Goal: Task Accomplishment & Management: Use online tool/utility

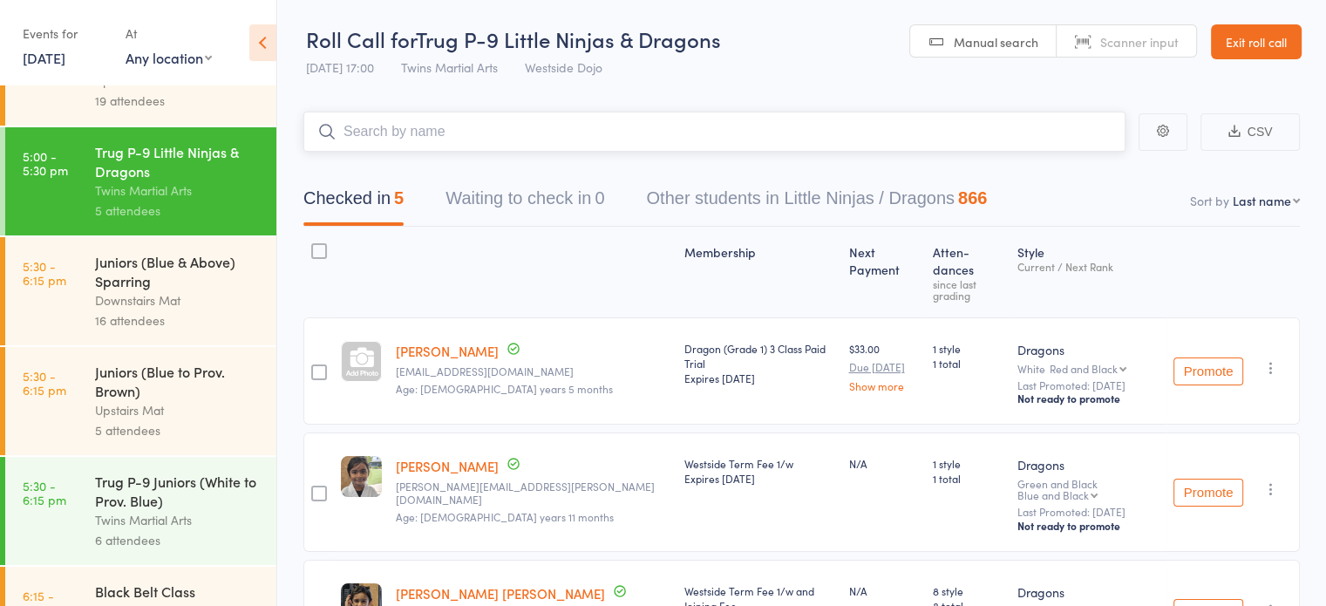
scroll to position [636, 0]
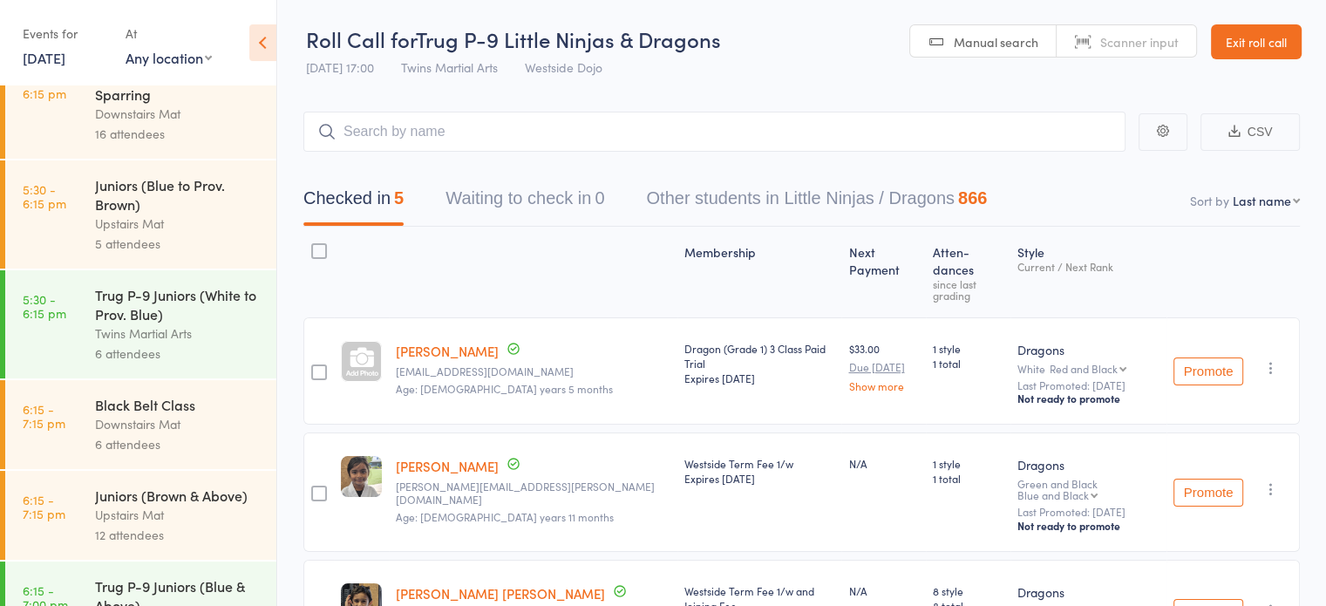
click at [125, 335] on div "Twins Martial Arts" at bounding box center [178, 333] width 167 height 20
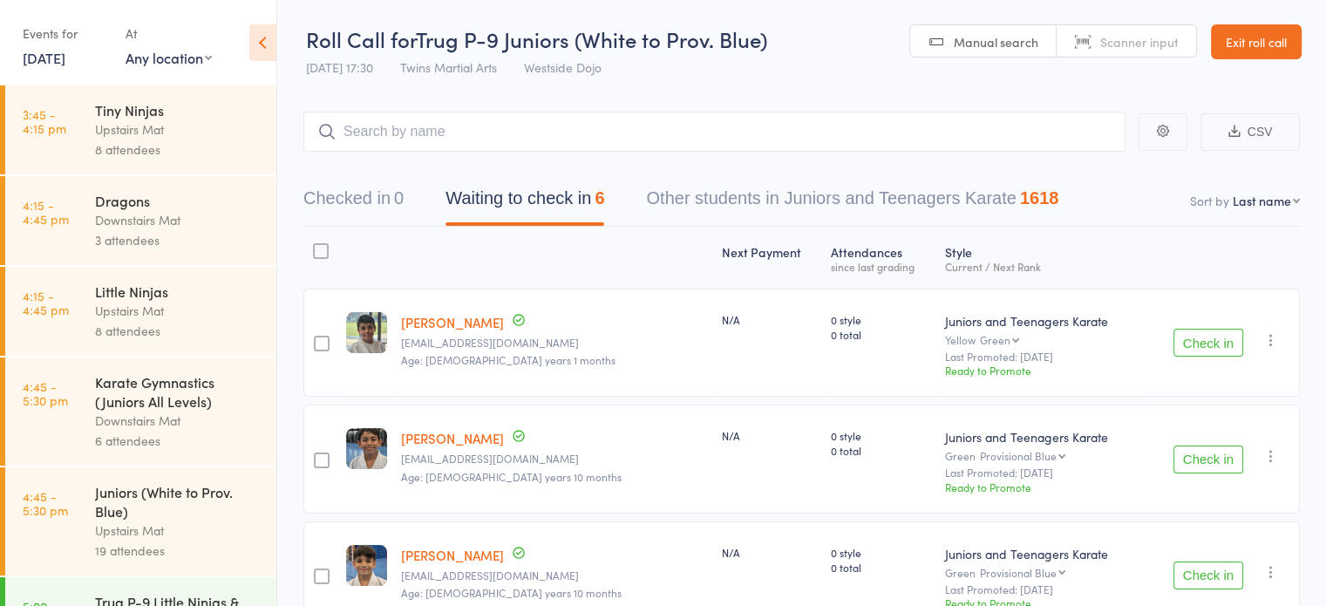
scroll to position [99, 0]
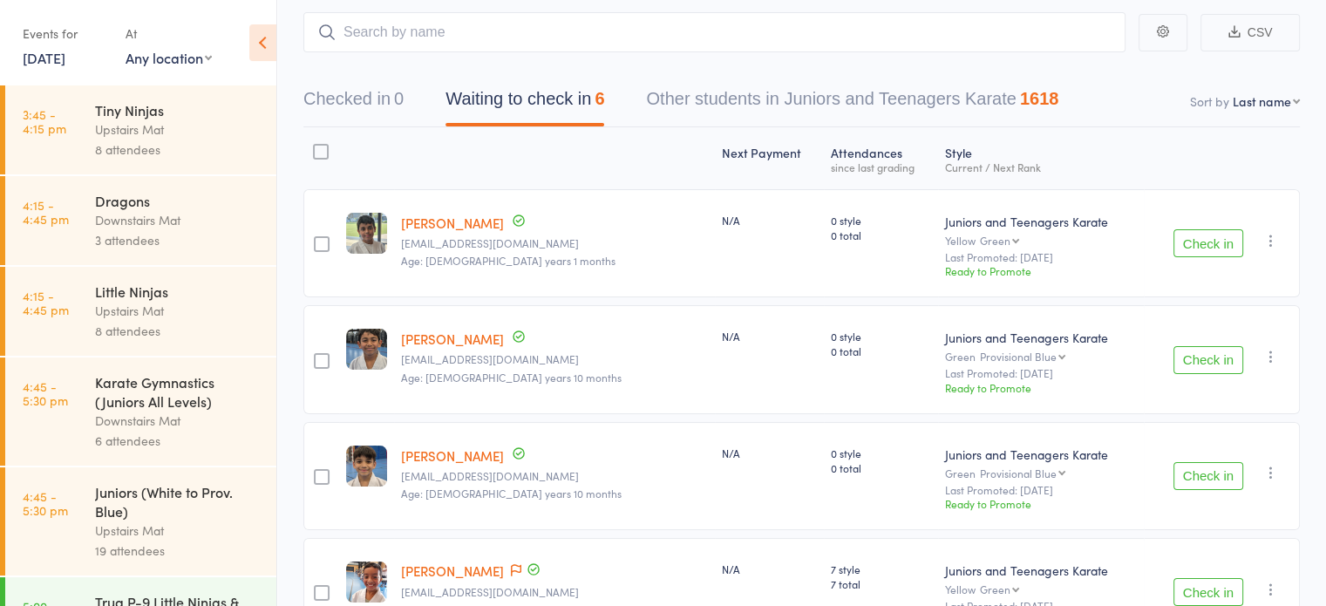
click at [1197, 240] on button "Check in" at bounding box center [1208, 243] width 70 height 28
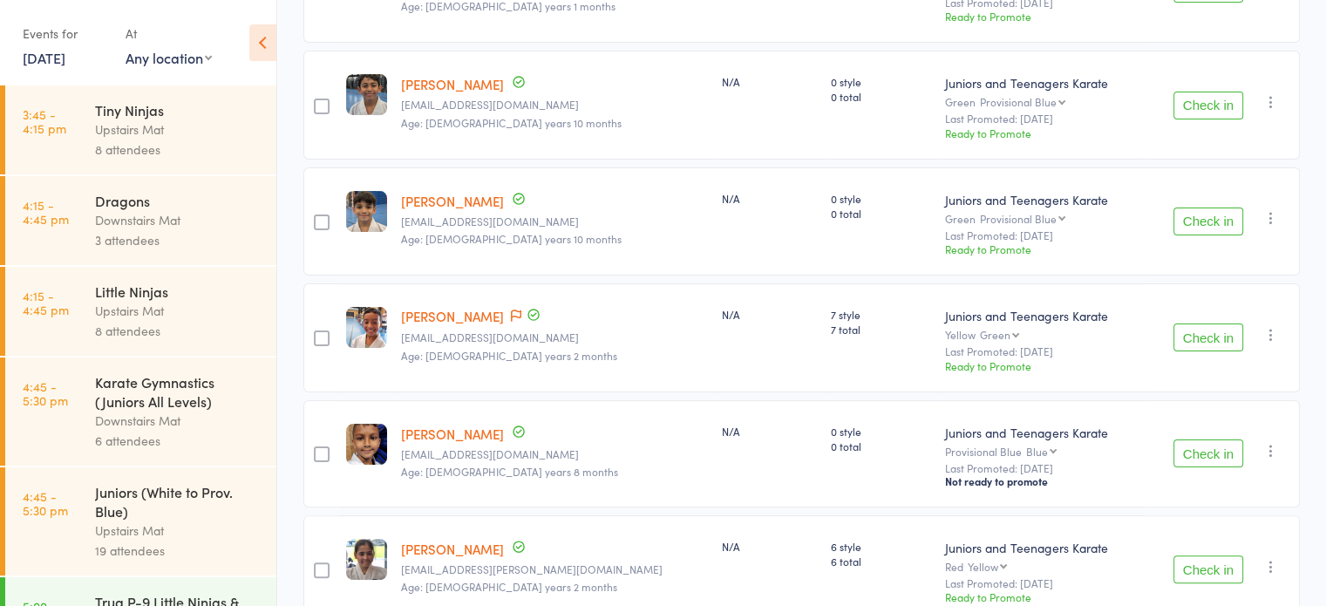
scroll to position [330, 0]
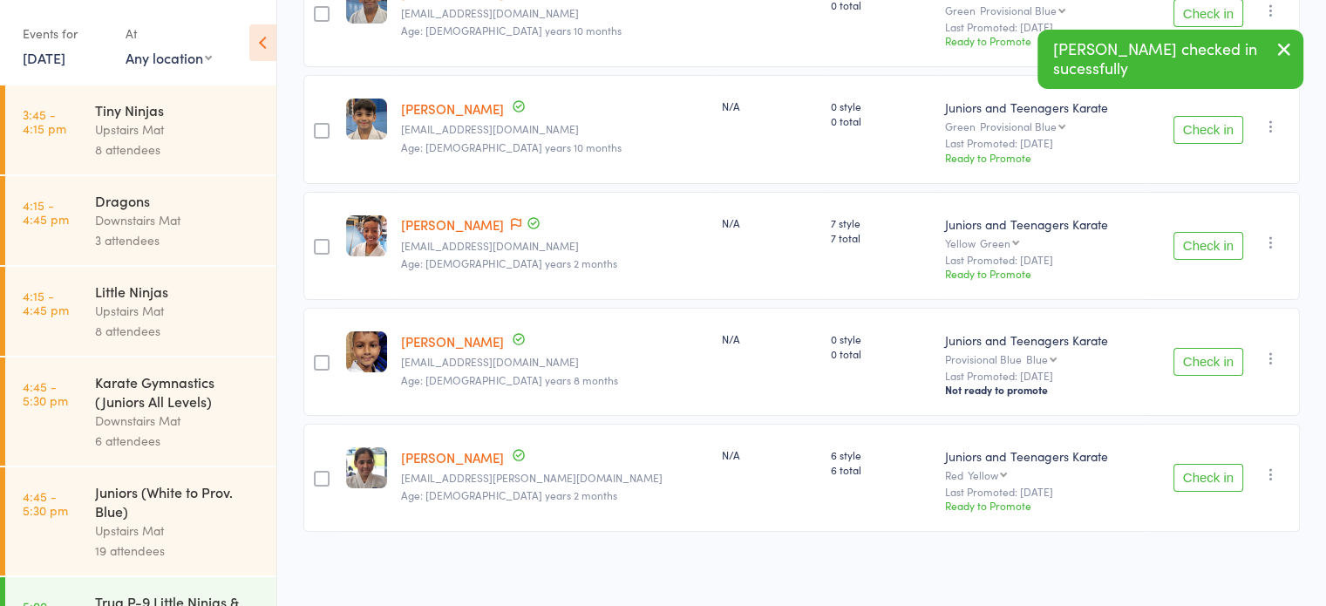
click at [1199, 251] on button "Check in" at bounding box center [1208, 246] width 70 height 28
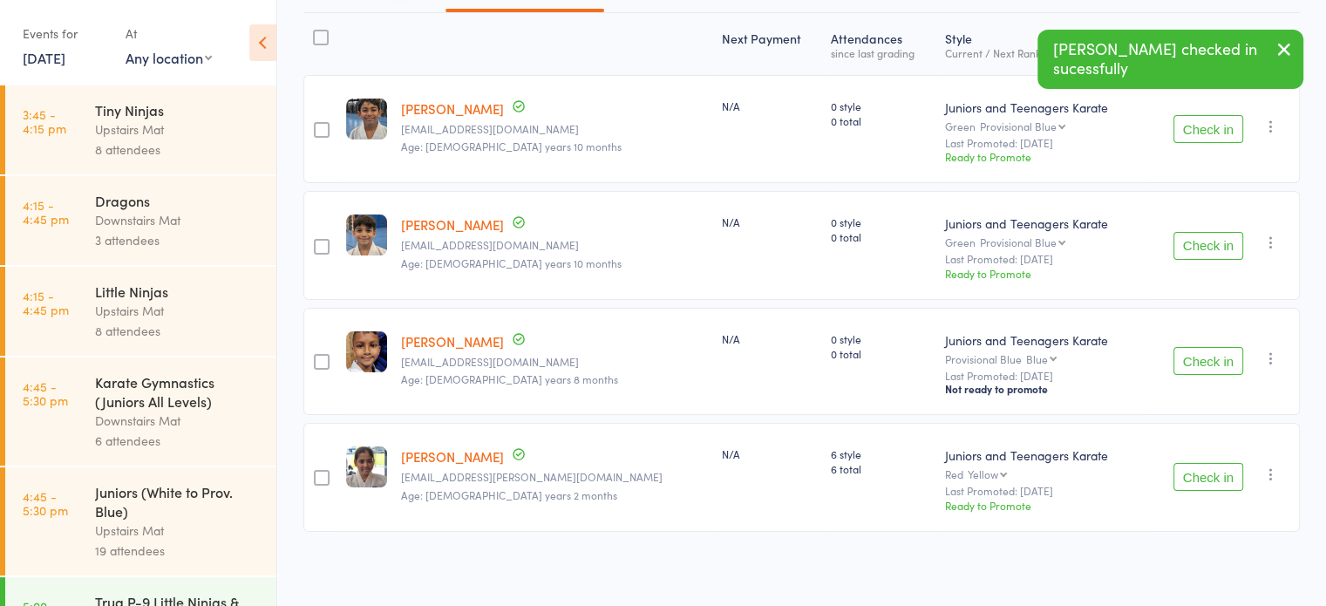
click at [1213, 484] on button "Check in" at bounding box center [1208, 477] width 70 height 28
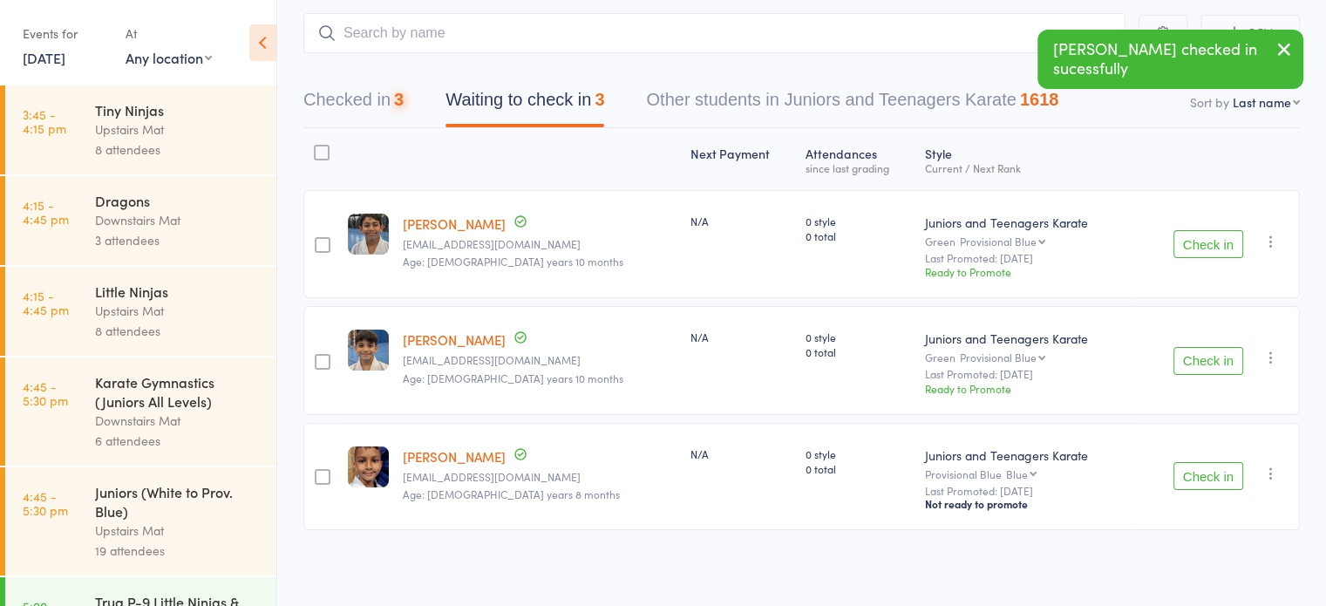
scroll to position [0, 0]
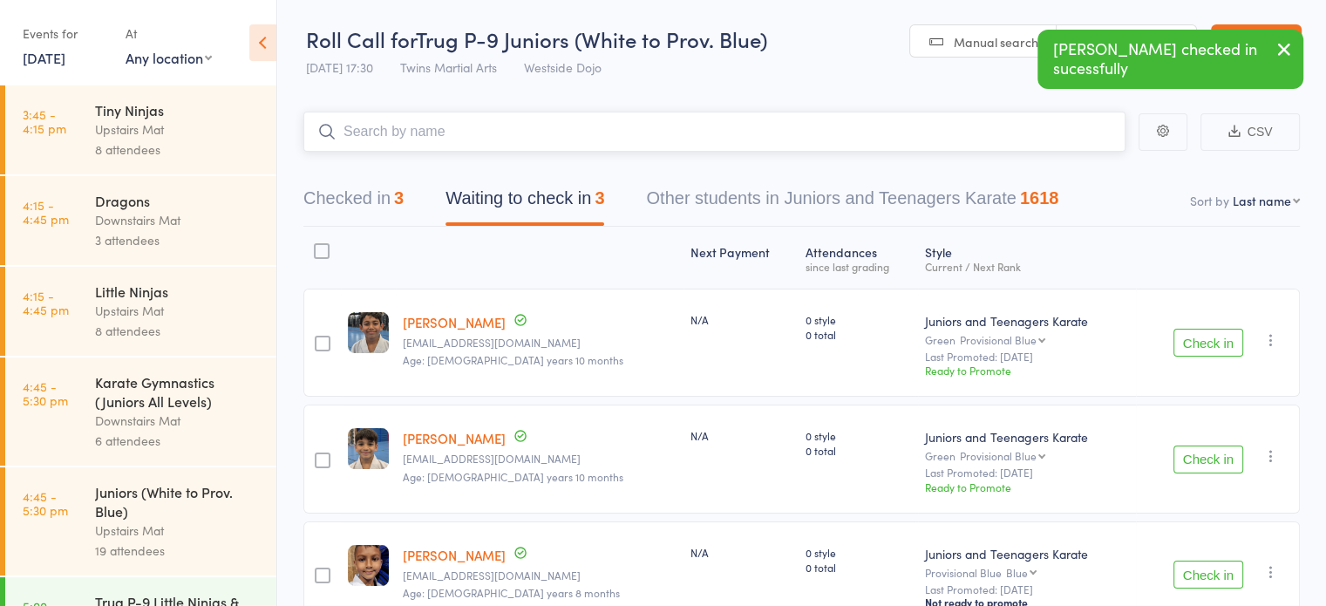
click at [642, 127] on input "search" at bounding box center [714, 132] width 822 height 40
type input "ericl y"
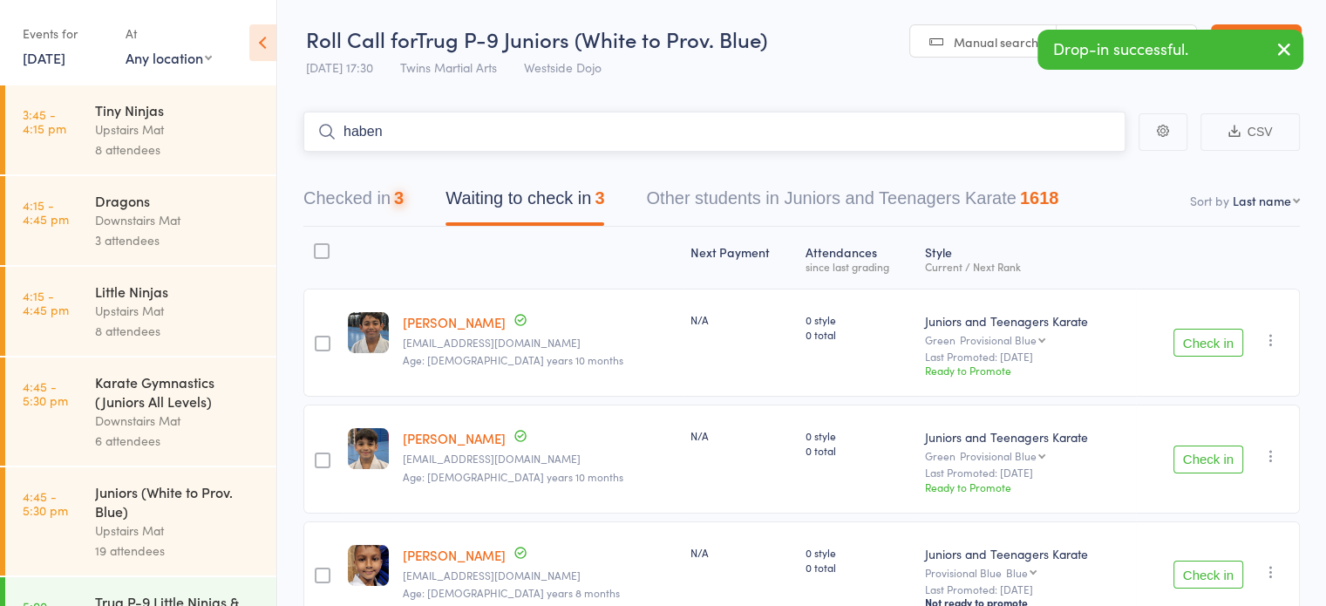
type input "haben d"
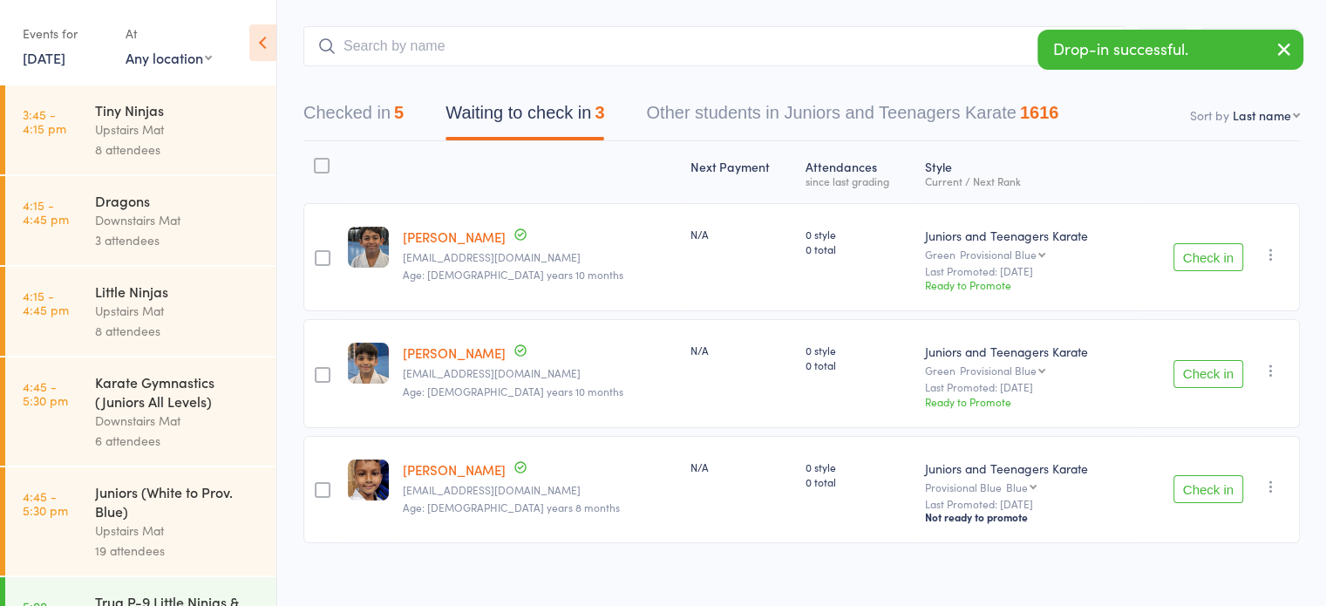
click at [323, 163] on div at bounding box center [322, 166] width 16 height 16
click at [317, 160] on input "checkbox" at bounding box center [317, 160] width 0 height 0
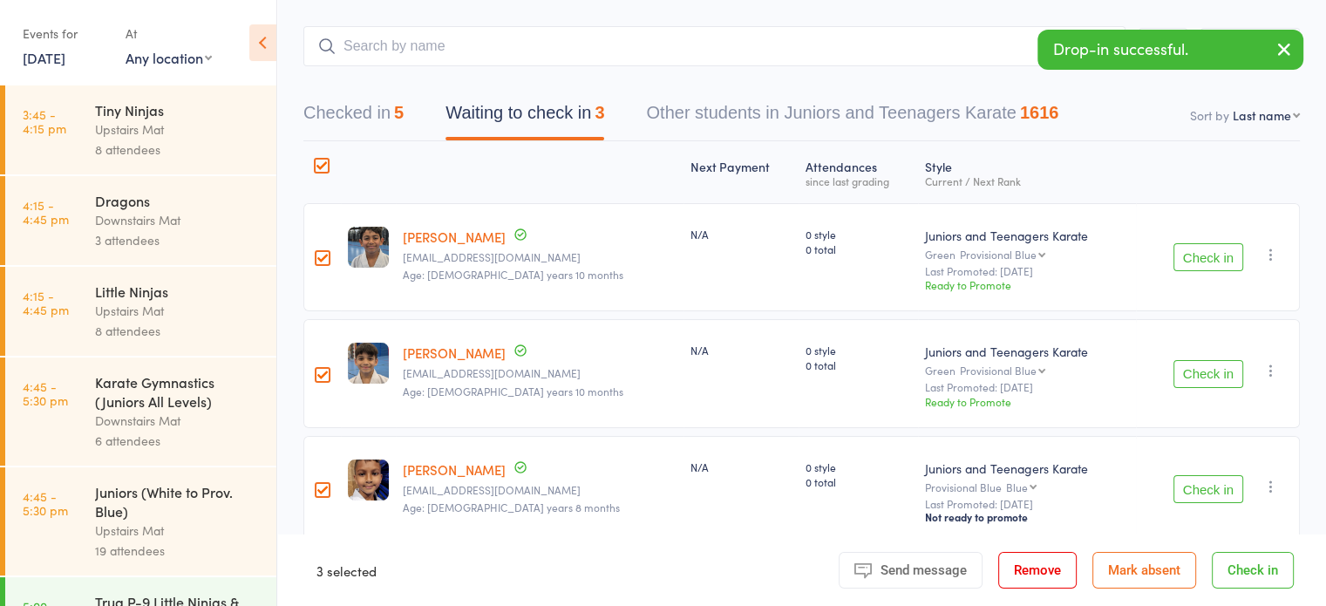
click at [1036, 579] on button "Remove" at bounding box center [1037, 570] width 78 height 37
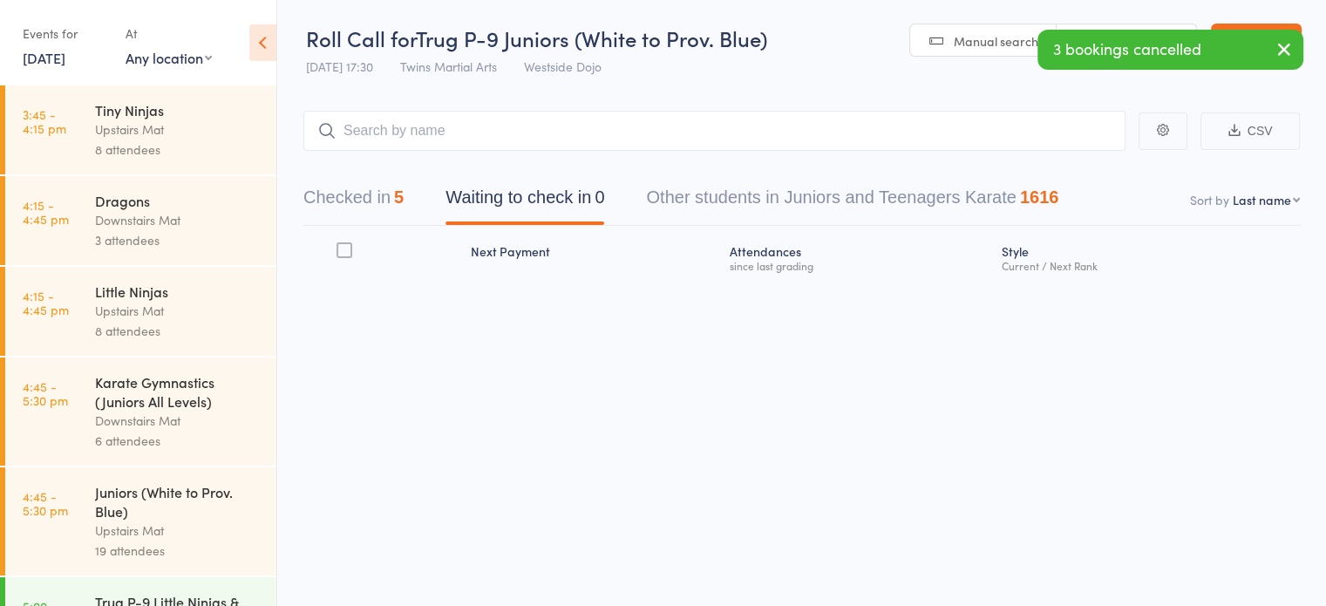
scroll to position [0, 0]
